Goal: Information Seeking & Learning: Learn about a topic

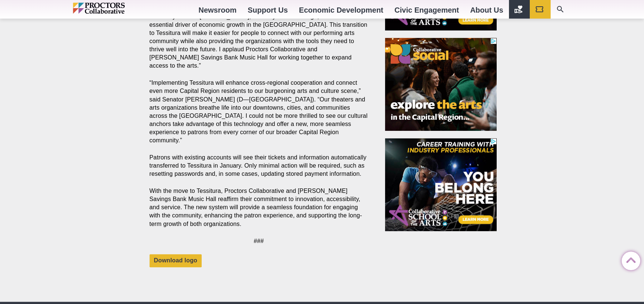
scroll to position [819, 0]
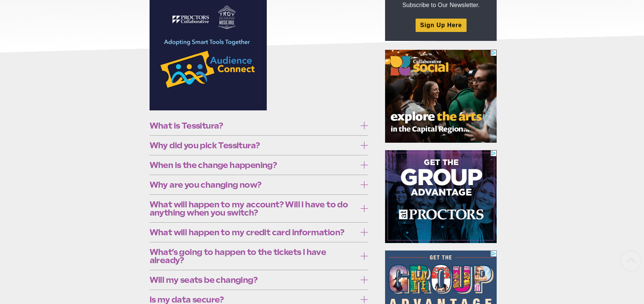
scroll to position [149, 0]
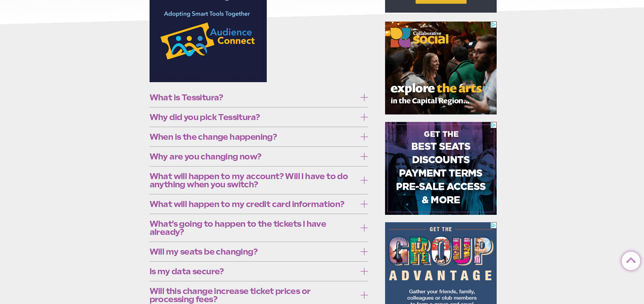
click at [247, 98] on span "What is Tessitura?" at bounding box center [253, 97] width 207 height 8
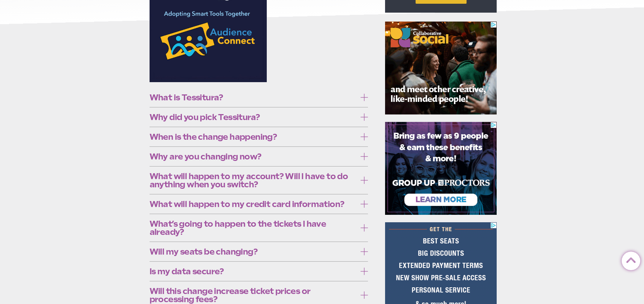
click at [365, 97] on icon at bounding box center [364, 97] width 7 height 7
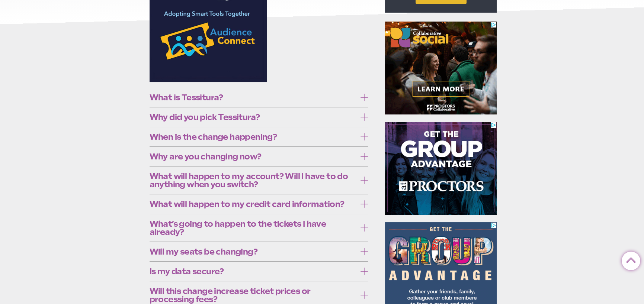
click at [362, 113] on icon at bounding box center [364, 116] width 7 height 7
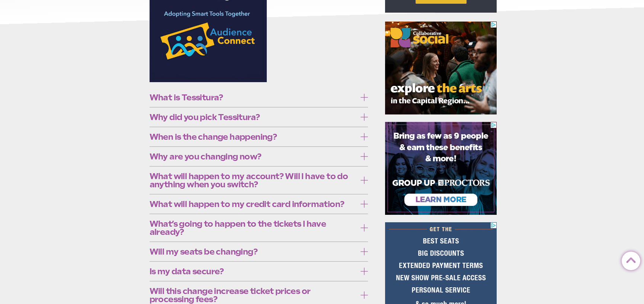
click at [367, 118] on icon at bounding box center [364, 116] width 7 height 7
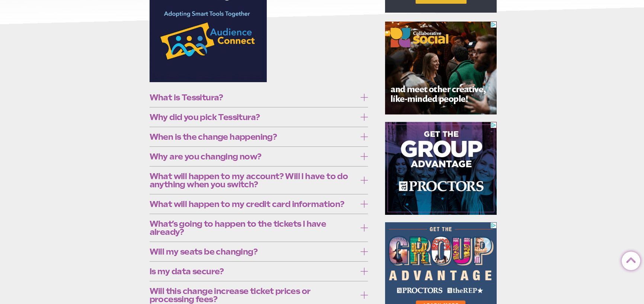
click at [365, 141] on label "When is the change happening?" at bounding box center [259, 137] width 219 height 14
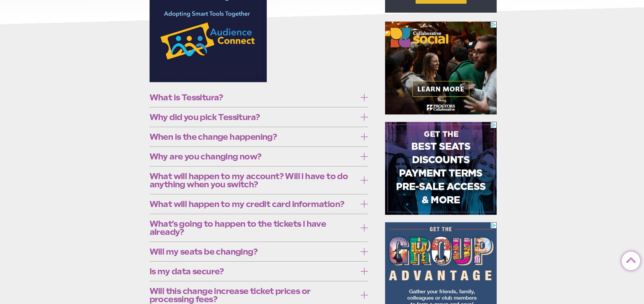
click at [365, 139] on icon at bounding box center [364, 136] width 7 height 7
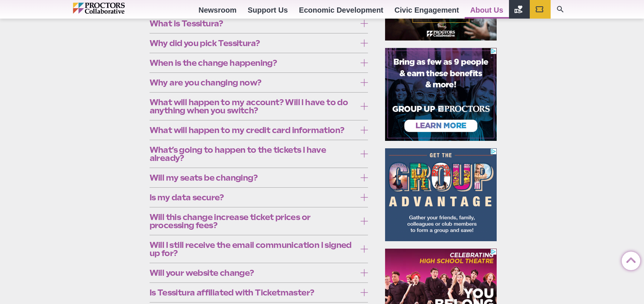
scroll to position [223, 0]
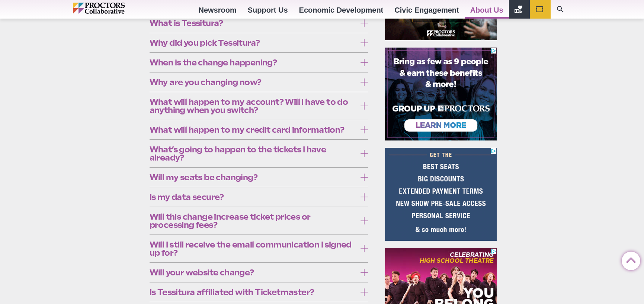
click at [361, 81] on icon at bounding box center [364, 82] width 7 height 7
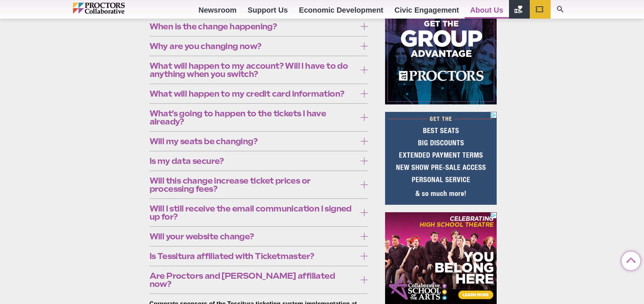
scroll to position [260, 0]
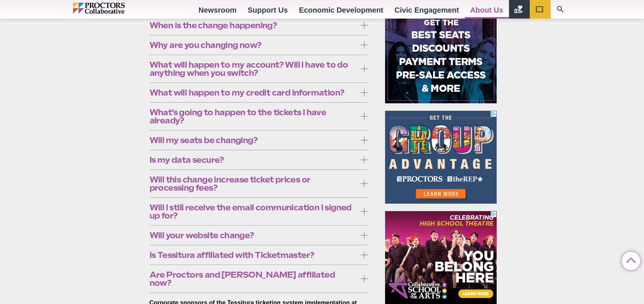
click at [361, 43] on icon at bounding box center [364, 44] width 7 height 7
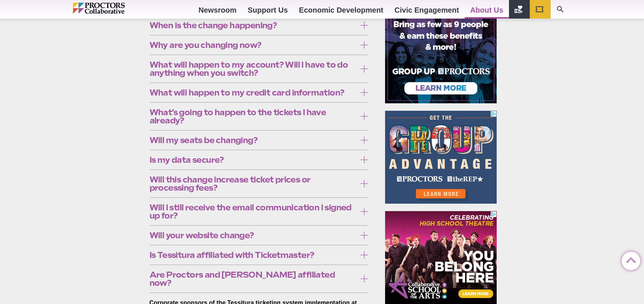
click at [366, 68] on icon at bounding box center [364, 68] width 7 height 7
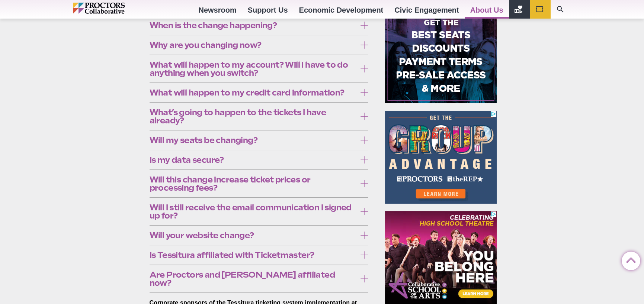
click at [366, 69] on icon at bounding box center [364, 68] width 7 height 7
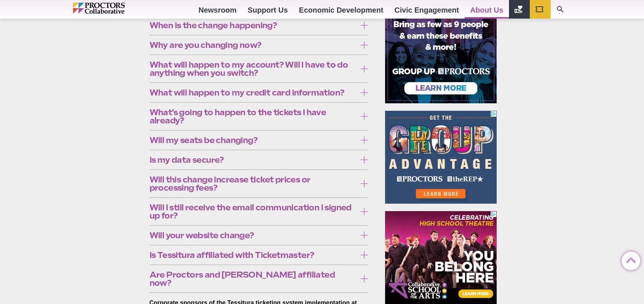
click at [362, 90] on label "What will happen to my credit card information?" at bounding box center [259, 93] width 219 height 14
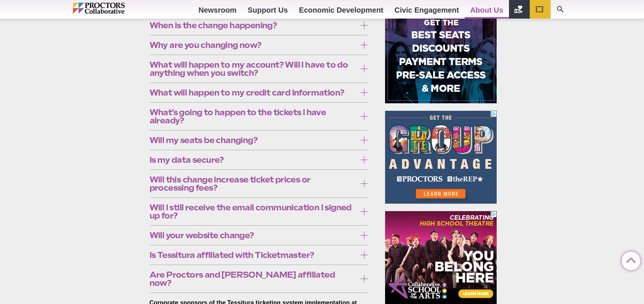
click at [362, 90] on icon at bounding box center [364, 92] width 7 height 7
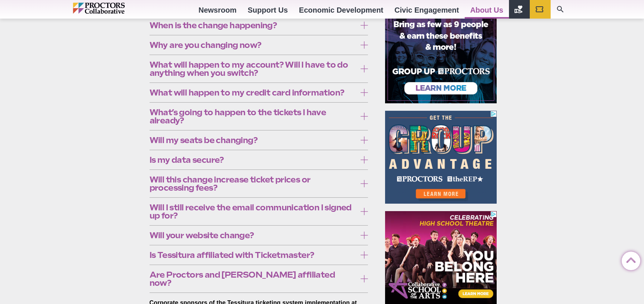
click at [358, 111] on label "What’s going to happen to the tickets I have already?" at bounding box center [259, 117] width 219 height 22
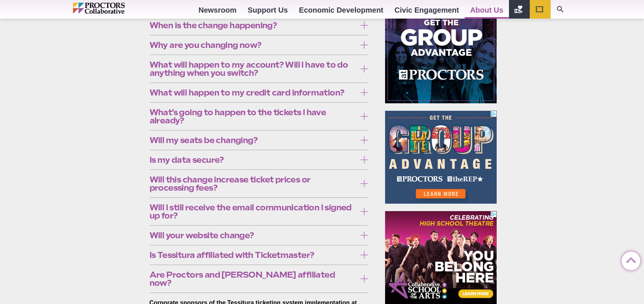
click at [358, 111] on label "What’s going to happen to the tickets I have already?" at bounding box center [259, 117] width 219 height 22
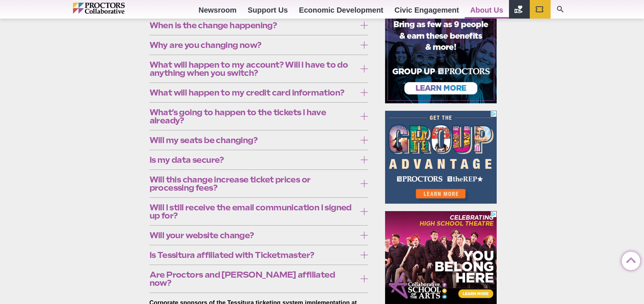
click at [368, 141] on icon at bounding box center [364, 140] width 7 height 7
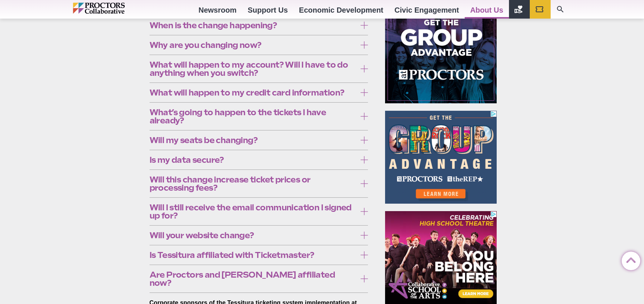
click at [368, 141] on icon at bounding box center [364, 140] width 7 height 7
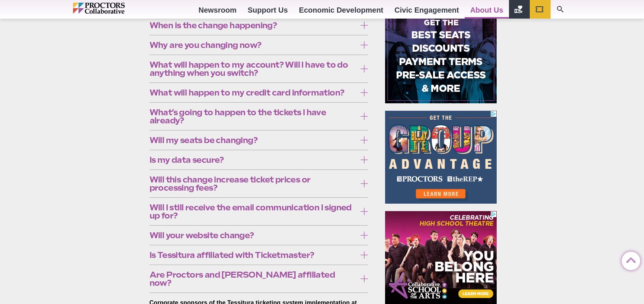
click at [358, 161] on label "Is my data secure?" at bounding box center [259, 160] width 219 height 14
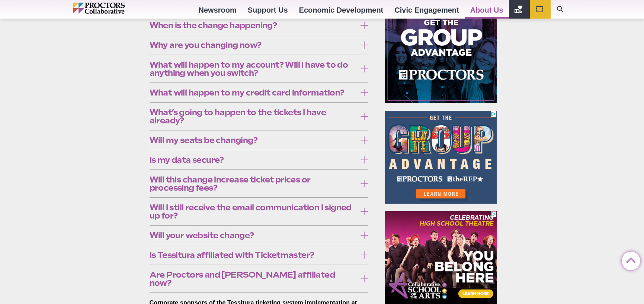
click at [358, 161] on label "Is my data secure?" at bounding box center [259, 160] width 219 height 14
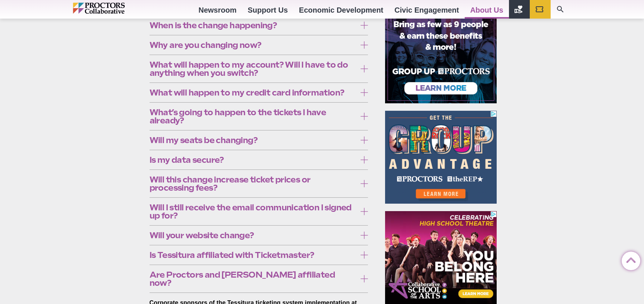
click at [365, 182] on icon at bounding box center [364, 183] width 7 height 7
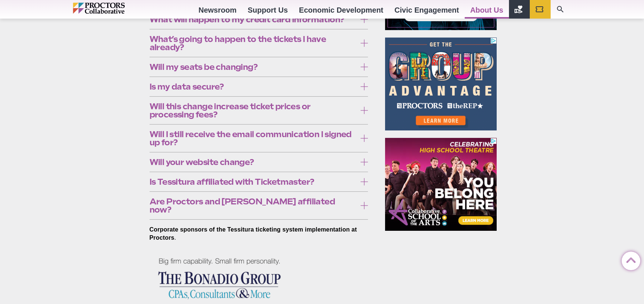
scroll to position [335, 0]
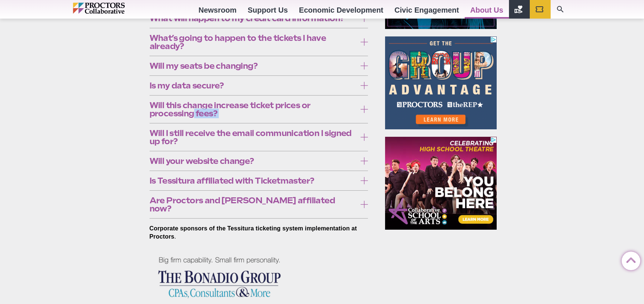
drag, startPoint x: 359, startPoint y: 102, endPoint x: 364, endPoint y: 111, distance: 10.5
click at [364, 111] on label "Will this change increase ticket prices or processing fees?" at bounding box center [259, 110] width 219 height 22
click at [364, 110] on icon at bounding box center [364, 109] width 7 height 7
click at [361, 135] on icon at bounding box center [364, 137] width 7 height 7
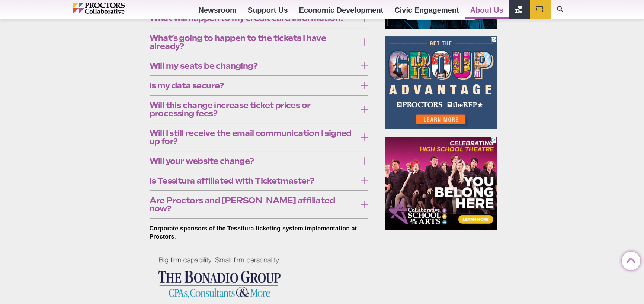
click at [364, 158] on icon at bounding box center [364, 160] width 7 height 7
click at [361, 181] on icon at bounding box center [364, 180] width 7 height 7
click at [364, 201] on icon at bounding box center [364, 204] width 7 height 7
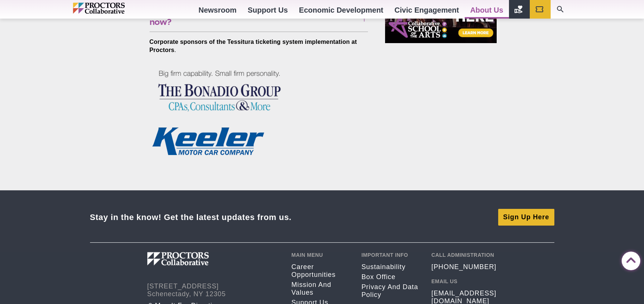
scroll to position [521, 0]
